Goal: Task Accomplishment & Management: Complete application form

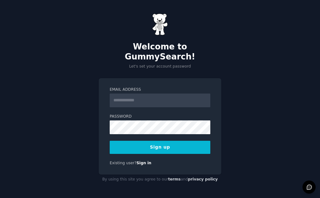
click at [134, 95] on input "Email Address" at bounding box center [160, 100] width 101 height 14
type input "**********"
click at [153, 143] on button "Sign up" at bounding box center [160, 147] width 101 height 13
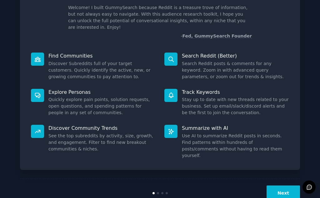
scroll to position [47, 0]
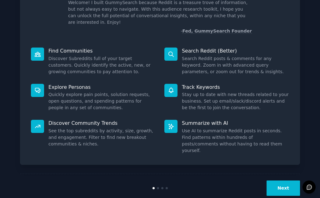
click at [282, 180] on button "Next" at bounding box center [283, 187] width 33 height 15
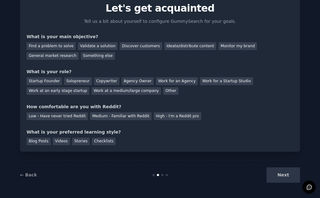
scroll to position [26, 0]
click at [136, 45] on div "Discover customers" at bounding box center [141, 46] width 42 height 8
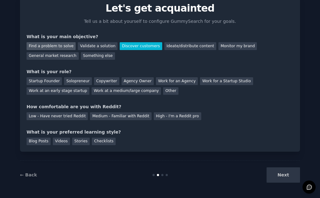
click at [43, 45] on div "Find a problem to solve" at bounding box center [51, 46] width 49 height 8
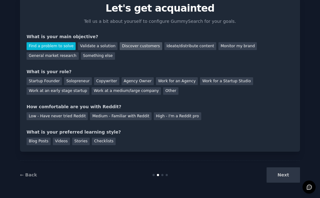
click at [133, 45] on div "Discover customers" at bounding box center [141, 46] width 42 height 8
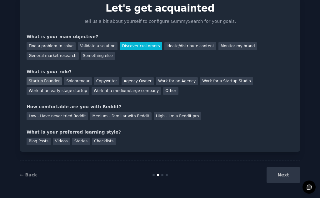
click at [41, 79] on div "Startup Founder" at bounding box center [44, 81] width 35 height 8
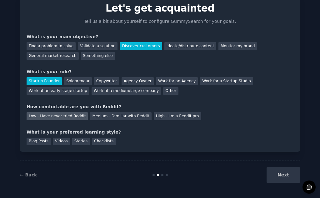
click at [51, 116] on div "Low - Have never tried Reddit" at bounding box center [57, 116] width 61 height 8
click at [39, 140] on div "Blog Posts" at bounding box center [39, 142] width 24 height 8
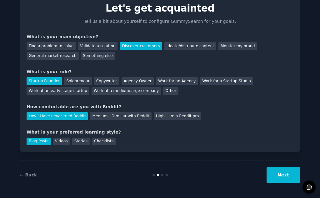
click at [273, 174] on button "Next" at bounding box center [283, 174] width 33 height 15
